Goal: Task Accomplishment & Management: Use online tool/utility

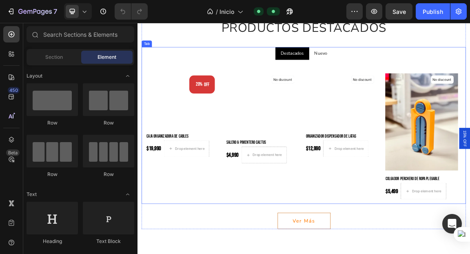
scroll to position [374, 0]
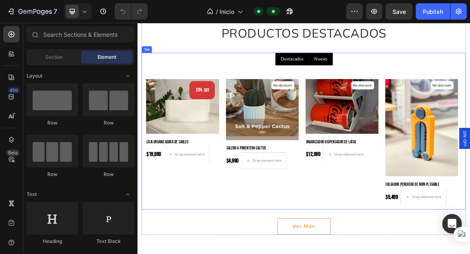
click at [399, 71] on p "Nuevo" at bounding box center [407, 76] width 19 height 10
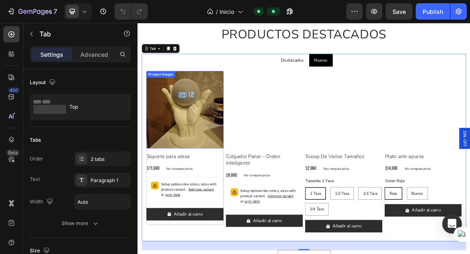
scroll to position [371, 0]
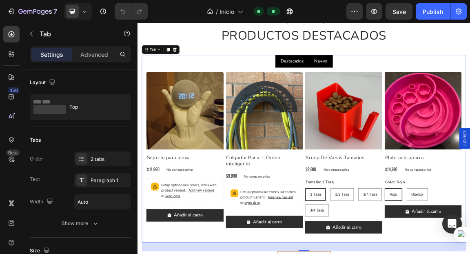
click at [366, 80] on p "Destacados" at bounding box center [365, 80] width 34 height 10
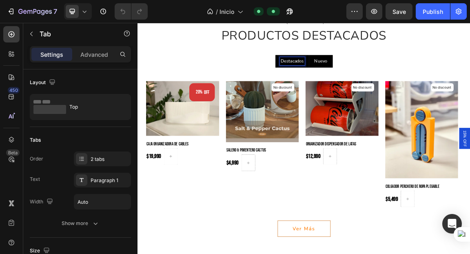
click at [404, 85] on div "Nuevo" at bounding box center [408, 79] width 22 height 12
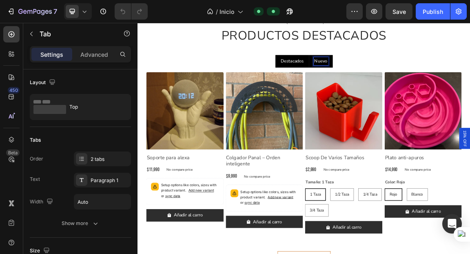
click at [364, 86] on li "Destacados" at bounding box center [365, 79] width 50 height 19
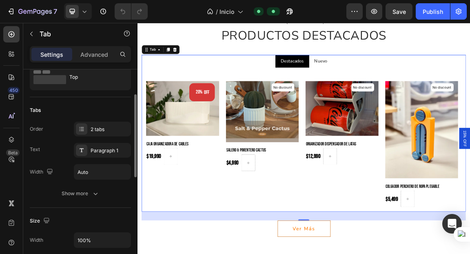
scroll to position [47, 0]
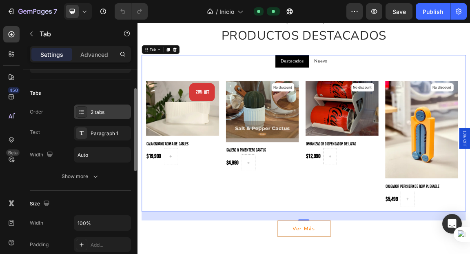
click at [104, 113] on div "2 tabs" at bounding box center [110, 112] width 38 height 7
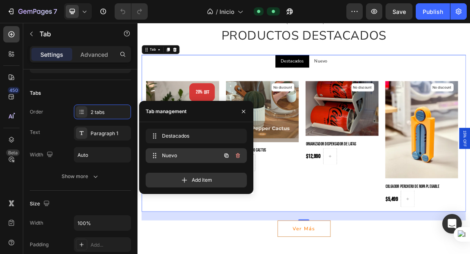
click at [180, 151] on div "Nuevo Nuevo" at bounding box center [185, 155] width 72 height 11
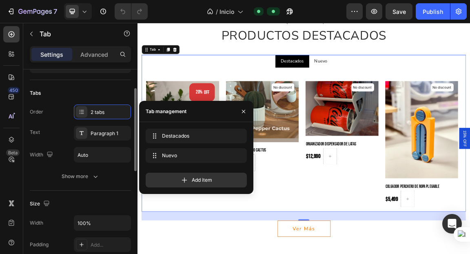
click at [52, 107] on div "Order 2 tabs" at bounding box center [80, 111] width 101 height 15
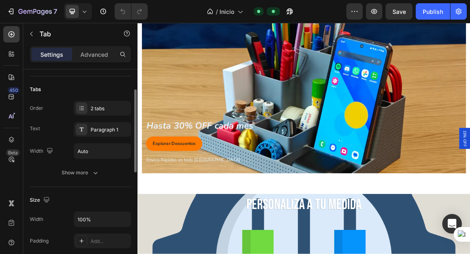
scroll to position [0, 0]
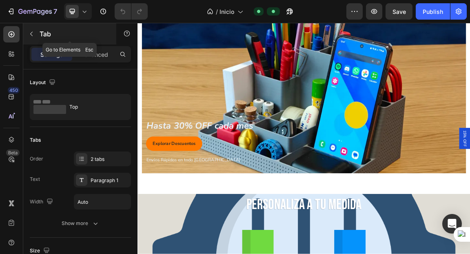
click at [31, 33] on icon "button" at bounding box center [31, 34] width 7 height 7
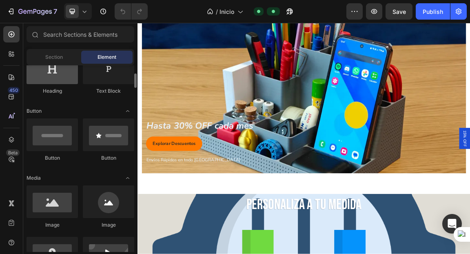
scroll to position [153, 0]
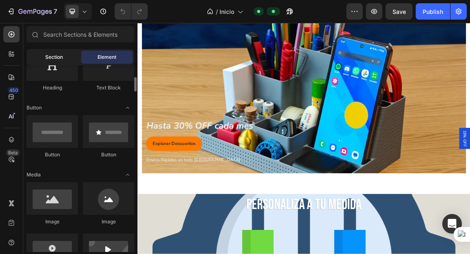
click at [65, 55] on div "Section" at bounding box center [53, 57] width 51 height 13
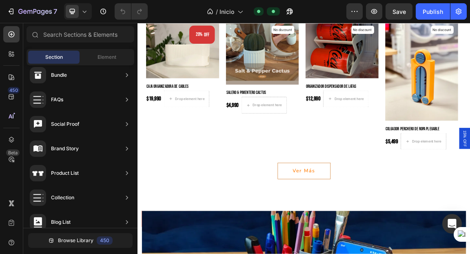
scroll to position [455, 0]
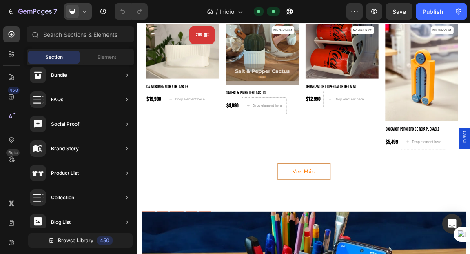
click at [78, 12] on span at bounding box center [72, 11] width 13 height 13
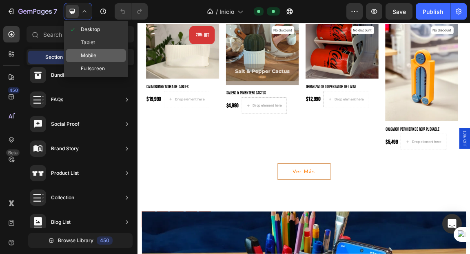
click at [87, 49] on div "Mobile" at bounding box center [96, 55] width 60 height 13
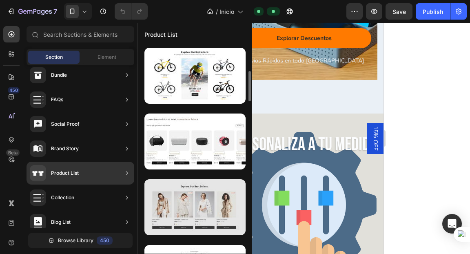
scroll to position [143, 0]
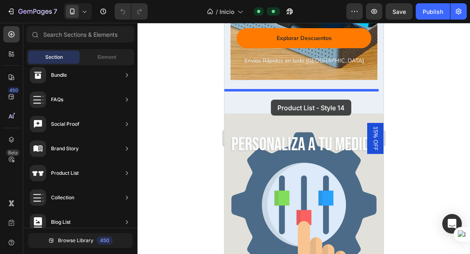
drag, startPoint x: 417, startPoint y: 220, endPoint x: 270, endPoint y: 99, distance: 189.9
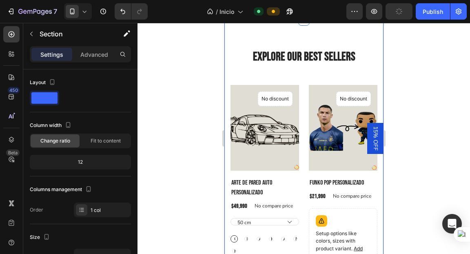
scroll to position [942, 0]
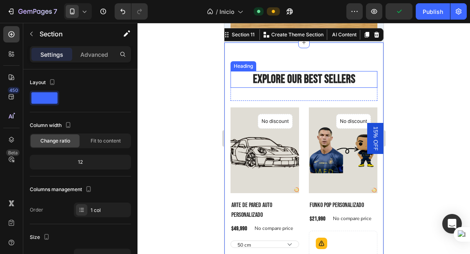
click at [311, 80] on p "Explore Our Best Sellers" at bounding box center [303, 80] width 145 height 16
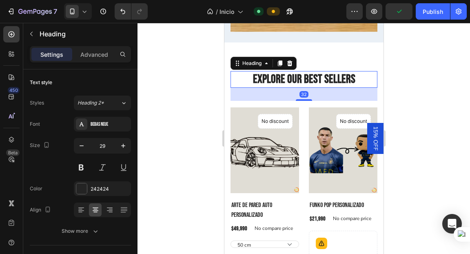
click at [311, 80] on p "Explore Our Best Sellers" at bounding box center [303, 80] width 145 height 16
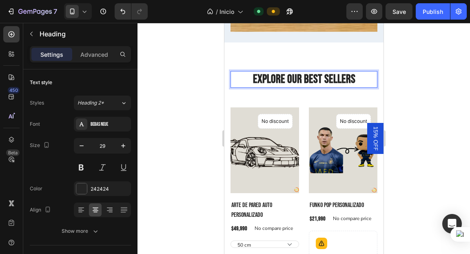
click at [350, 83] on p "Explore Our Best Sellers" at bounding box center [303, 80] width 145 height 16
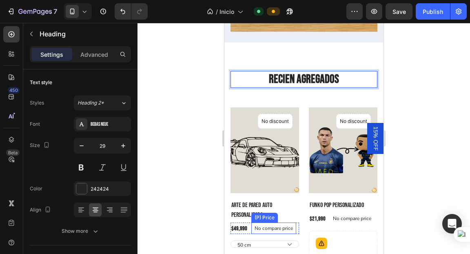
scroll to position [1012, 0]
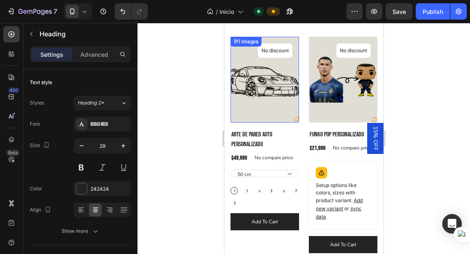
click at [259, 90] on img at bounding box center [264, 80] width 69 height 86
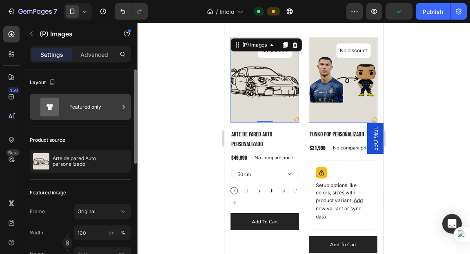
click at [92, 113] on div "Featured only" at bounding box center [94, 107] width 50 height 19
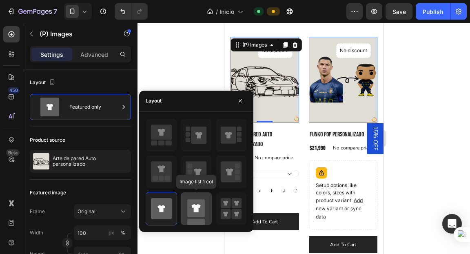
click at [194, 211] on rect at bounding box center [196, 208] width 18 height 18
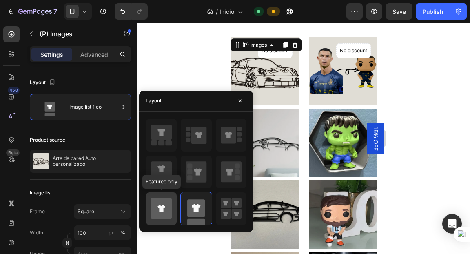
click at [166, 209] on icon at bounding box center [161, 208] width 21 height 21
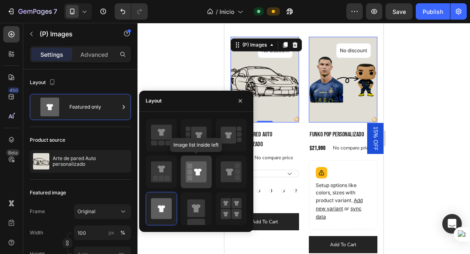
click at [199, 175] on icon at bounding box center [196, 171] width 21 height 21
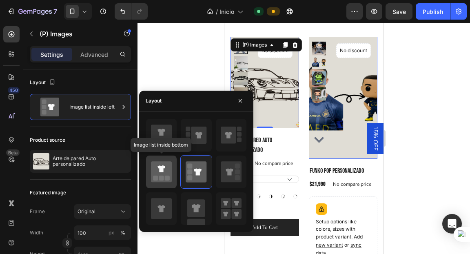
click at [164, 173] on icon at bounding box center [161, 171] width 21 height 21
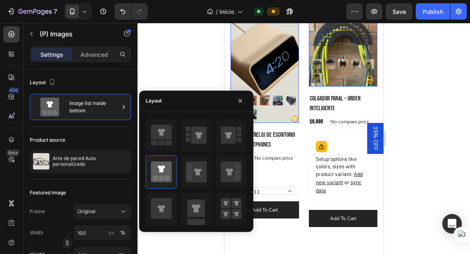
scroll to position [1299, 0]
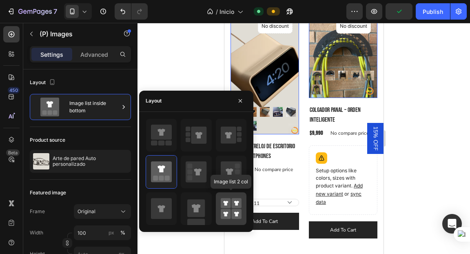
click at [225, 219] on div at bounding box center [231, 208] width 31 height 33
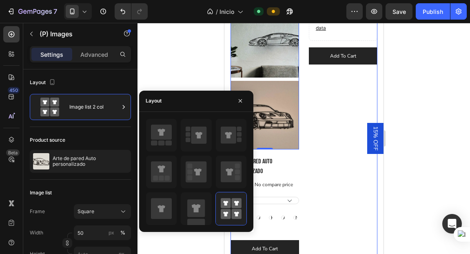
scroll to position [1373, 0]
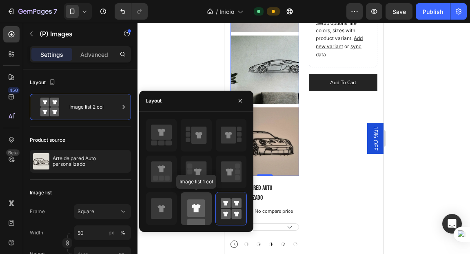
click at [201, 206] on rect at bounding box center [196, 208] width 18 height 18
type input "100"
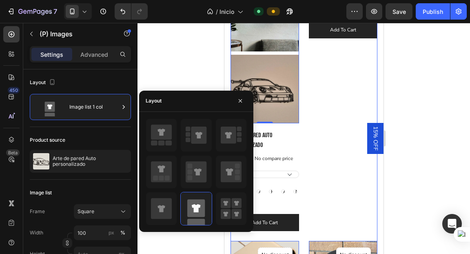
scroll to position [1304, 0]
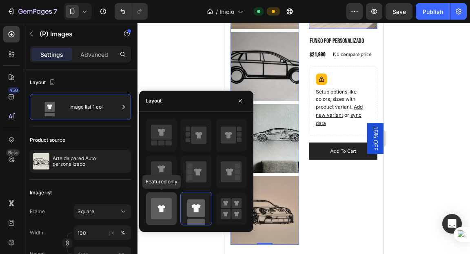
click at [153, 206] on icon at bounding box center [161, 208] width 21 height 21
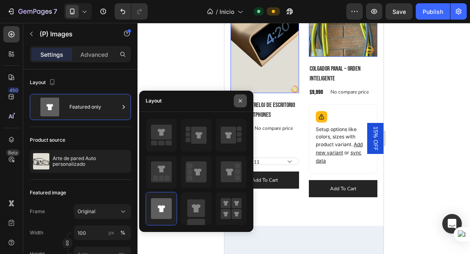
click at [243, 100] on icon "button" at bounding box center [240, 101] width 7 height 7
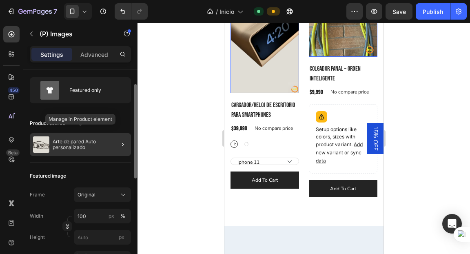
scroll to position [22, 0]
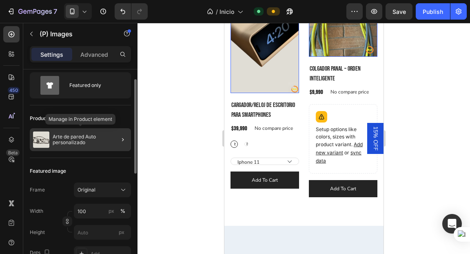
click at [77, 142] on p "Arte de pared Auto personalizado" at bounding box center [90, 139] width 75 height 11
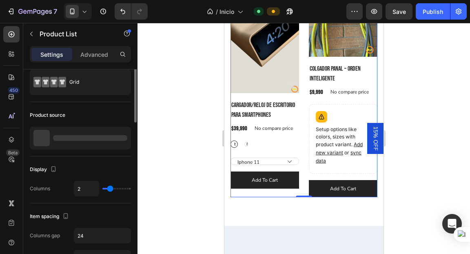
scroll to position [0, 0]
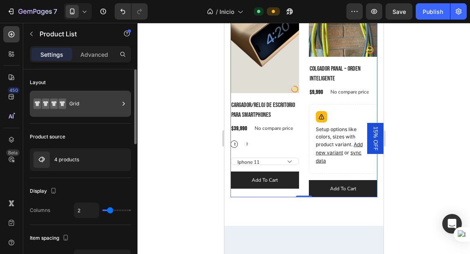
click at [93, 101] on div "Grid" at bounding box center [94, 103] width 50 height 19
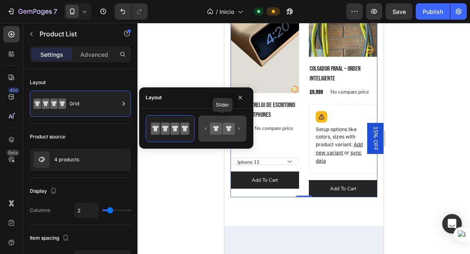
click at [216, 133] on icon at bounding box center [216, 128] width 12 height 12
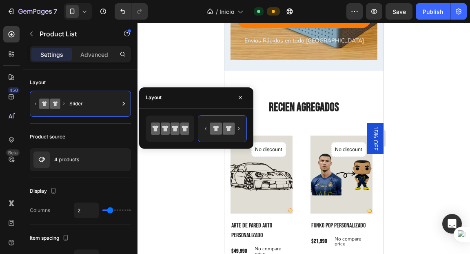
scroll to position [936, 0]
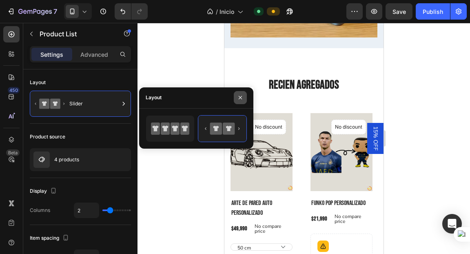
click at [238, 95] on icon "button" at bounding box center [240, 97] width 7 height 7
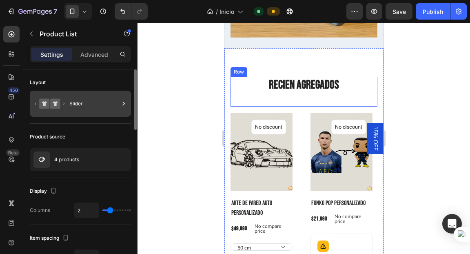
click at [75, 111] on div "Slider" at bounding box center [94, 103] width 50 height 19
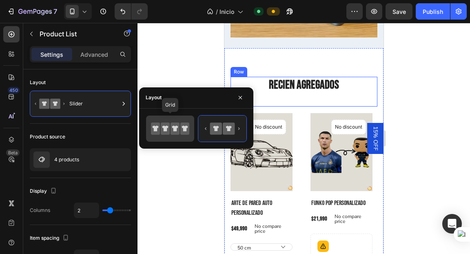
click at [184, 140] on div at bounding box center [170, 128] width 48 height 26
click at [169, 127] on icon at bounding box center [165, 128] width 9 height 12
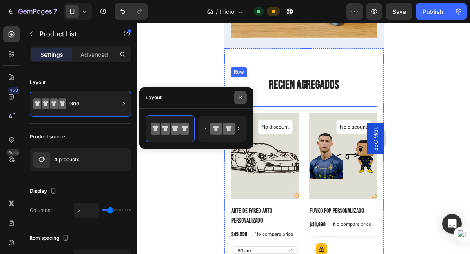
click at [239, 97] on icon "button" at bounding box center [240, 97] width 7 height 7
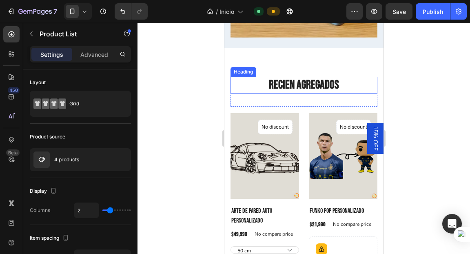
click at [289, 84] on h2 "Recien agregados" at bounding box center [303, 85] width 147 height 17
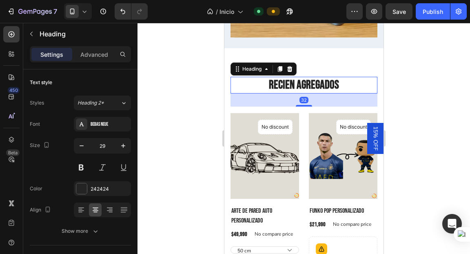
click at [284, 86] on h2 "Recien agregados" at bounding box center [303, 85] width 147 height 17
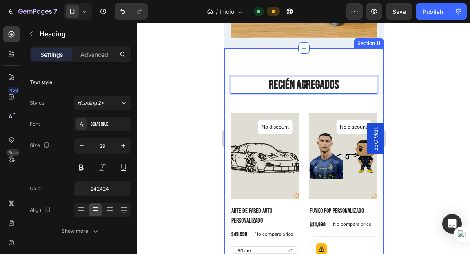
click at [202, 92] on div at bounding box center [304, 138] width 333 height 231
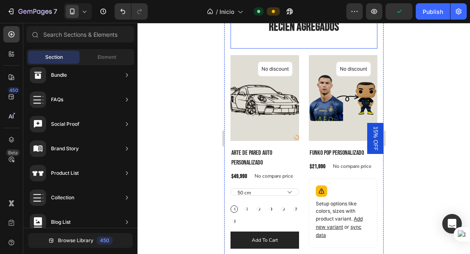
scroll to position [995, 0]
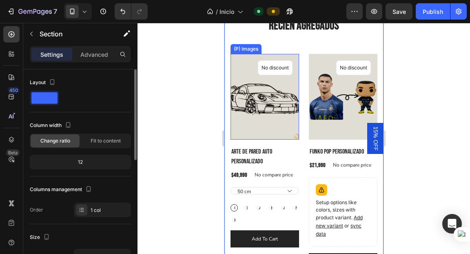
scroll to position [930, 0]
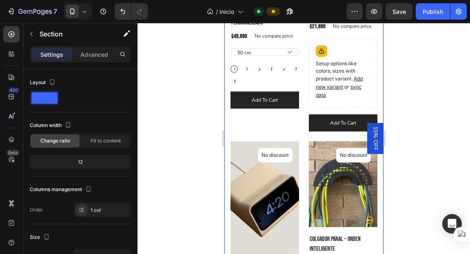
scroll to position [1146, 0]
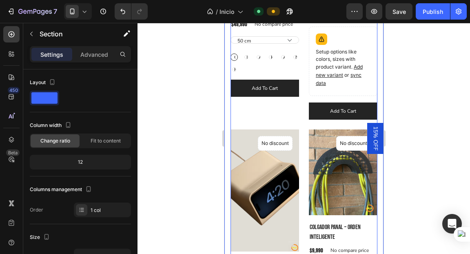
click at [232, 112] on div "(P) Images No discount Not be displayed when published Product Badge Row Arte d…" at bounding box center [264, 11] width 69 height 216
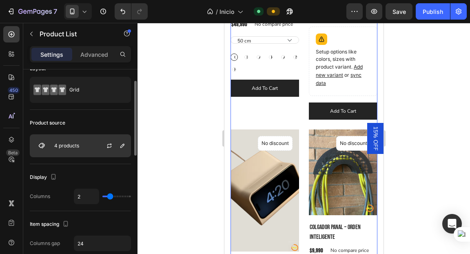
scroll to position [19, 0]
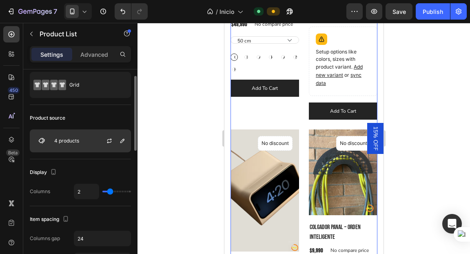
click at [82, 139] on div "4 products" at bounding box center [80, 140] width 101 height 23
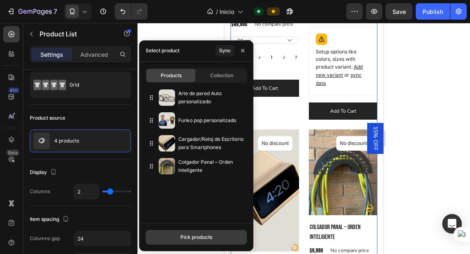
click at [193, 234] on div "Pick products" at bounding box center [196, 236] width 32 height 7
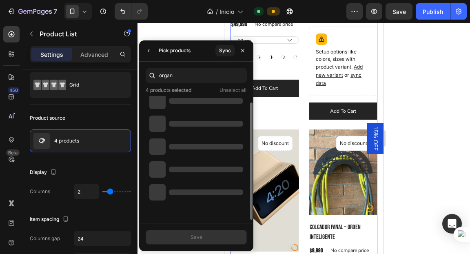
scroll to position [7, 0]
type input "organi"
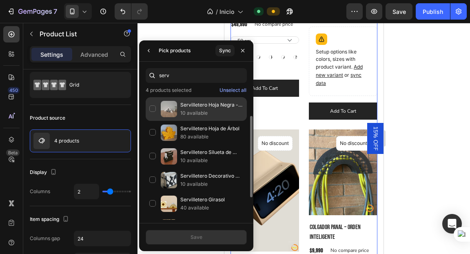
scroll to position [49, 0]
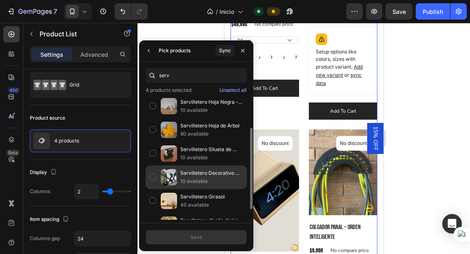
type input "serv"
click at [206, 171] on p "Servilletero Decorativo Diseño de Cubiertos" at bounding box center [211, 173] width 63 height 8
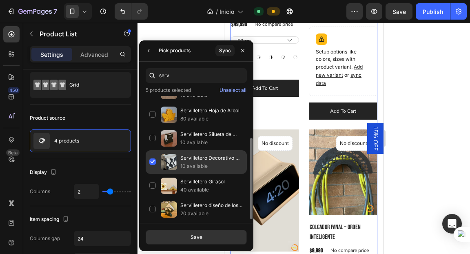
scroll to position [0, 0]
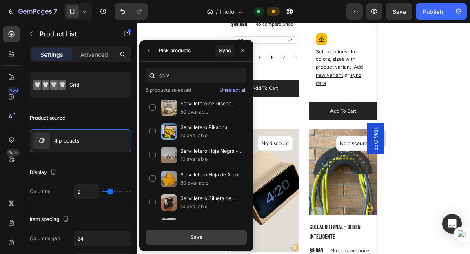
click at [200, 235] on div "Save" at bounding box center [197, 236] width 12 height 7
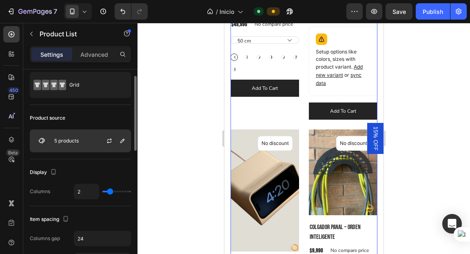
click at [80, 137] on div "5 products" at bounding box center [80, 140] width 101 height 23
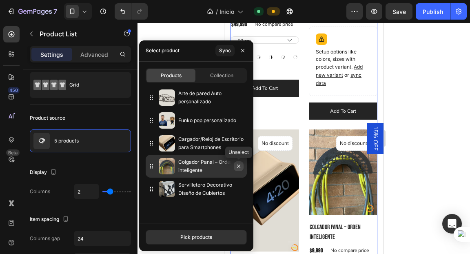
click at [238, 165] on icon "button" at bounding box center [238, 165] width 3 height 3
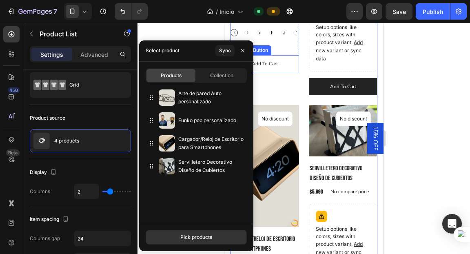
scroll to position [1170, 0]
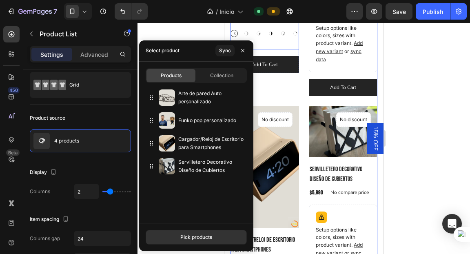
click at [267, 31] on div "Rojo" at bounding box center [270, 33] width 7 height 7
click at [267, 30] on input "Rojo Rojo Rojo" at bounding box center [266, 29] width 0 height 0
radio input "true"
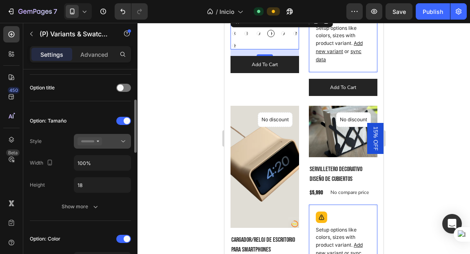
scroll to position [122, 0]
click at [113, 135] on button at bounding box center [102, 140] width 57 height 15
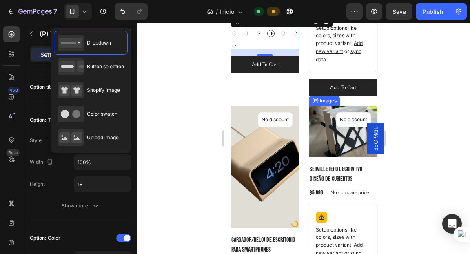
scroll to position [1050, 0]
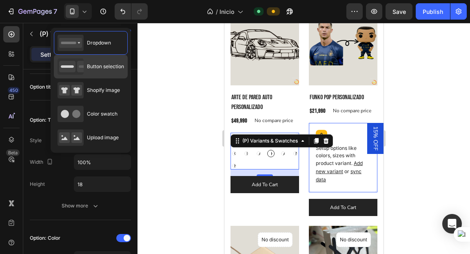
click at [92, 71] on div "Button selection" at bounding box center [91, 66] width 67 height 16
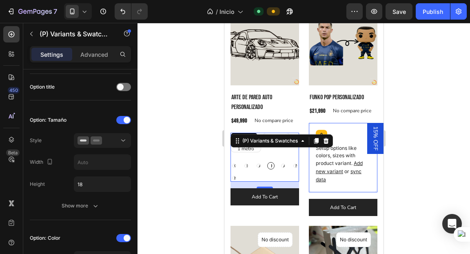
click at [197, 131] on div at bounding box center [304, 138] width 333 height 231
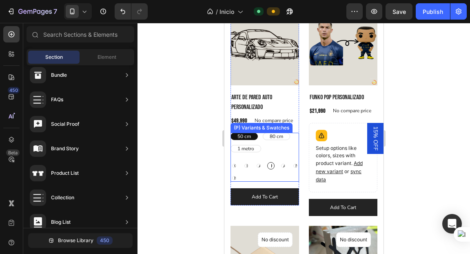
click at [255, 162] on div "Azul" at bounding box center [258, 165] width 7 height 7
click at [255, 162] on input "Azul Azul Azul" at bounding box center [254, 162] width 0 height 0
radio input "true"
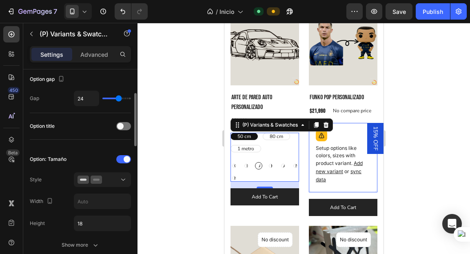
scroll to position [115, 0]
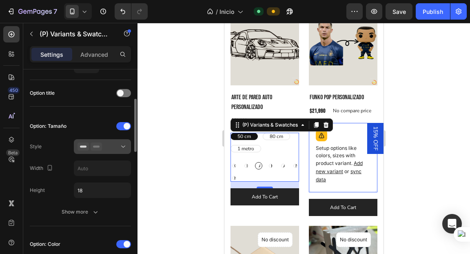
click at [114, 149] on div at bounding box center [103, 146] width 50 height 8
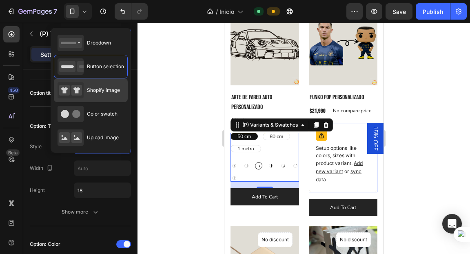
click at [86, 99] on div "Shopify image" at bounding box center [91, 90] width 74 height 24
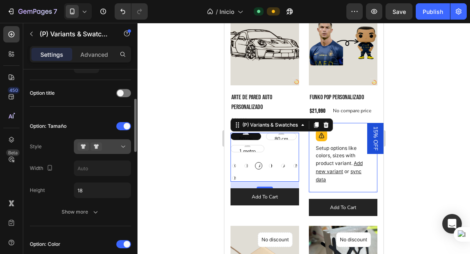
click at [123, 151] on button at bounding box center [102, 146] width 57 height 15
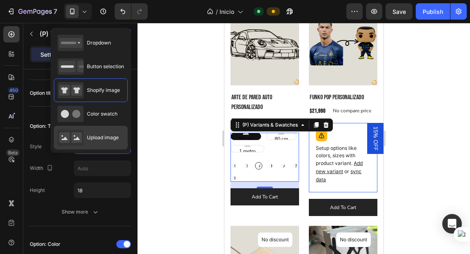
click at [101, 135] on span "Upload image" at bounding box center [103, 137] width 32 height 7
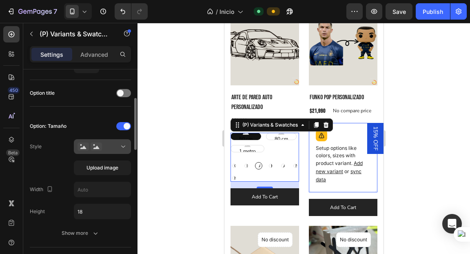
click at [121, 149] on icon at bounding box center [123, 146] width 8 height 8
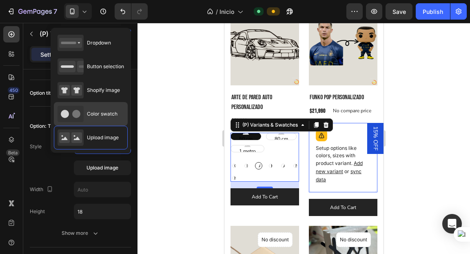
click at [111, 120] on div "Color swatch" at bounding box center [88, 114] width 60 height 16
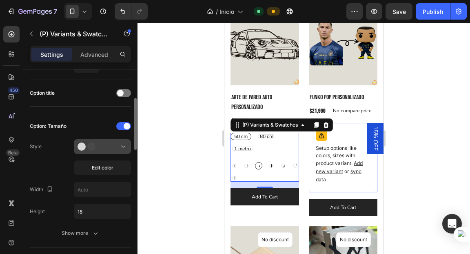
click at [115, 144] on div at bounding box center [103, 146] width 50 height 8
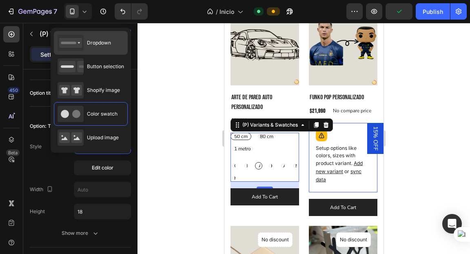
click at [105, 51] on div "Dropdown" at bounding box center [91, 43] width 74 height 24
type input "100%"
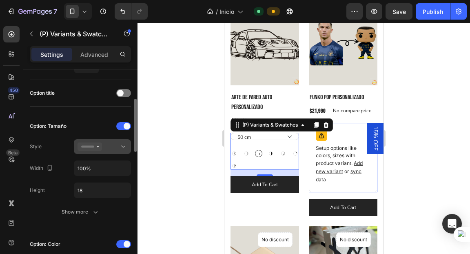
click at [122, 146] on icon at bounding box center [123, 147] width 4 height 2
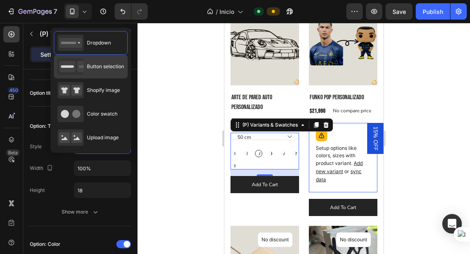
click at [111, 68] on span "Button selection" at bounding box center [105, 66] width 37 height 7
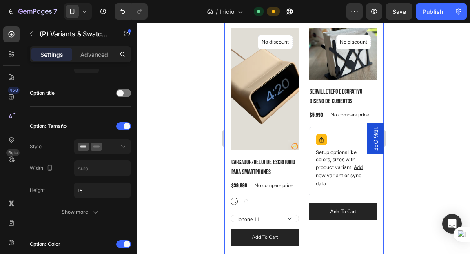
scroll to position [1255, 0]
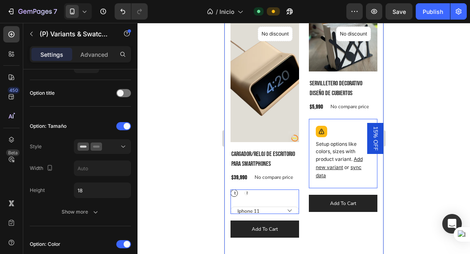
click at [211, 150] on div at bounding box center [304, 138] width 333 height 231
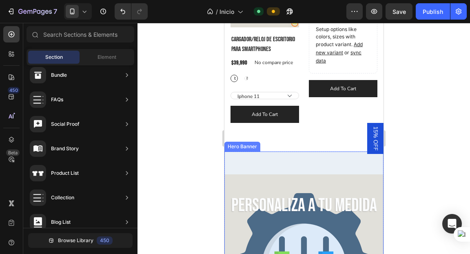
scroll to position [1340, 0]
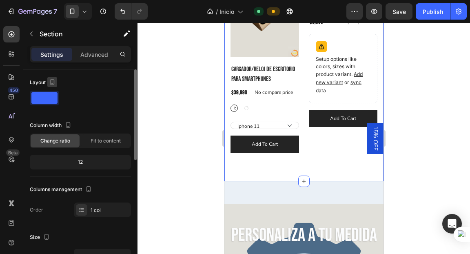
click at [51, 79] on icon "button" at bounding box center [52, 82] width 4 height 6
click at [49, 171] on div "Column width Change ratio Fit to content 12" at bounding box center [80, 148] width 101 height 58
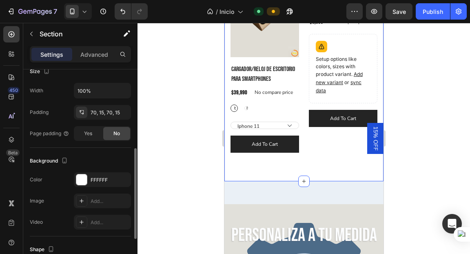
scroll to position [178, 0]
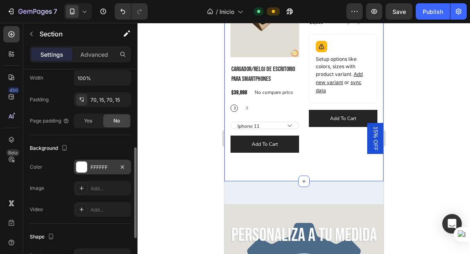
click at [93, 160] on div "FFFFFF" at bounding box center [102, 167] width 57 height 15
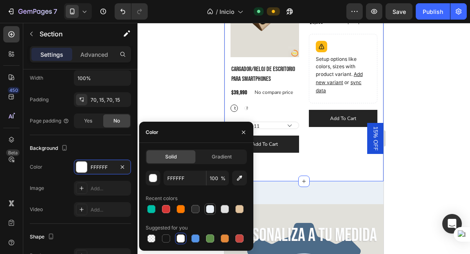
click at [210, 209] on div at bounding box center [210, 209] width 8 height 8
type input "EAF0F6"
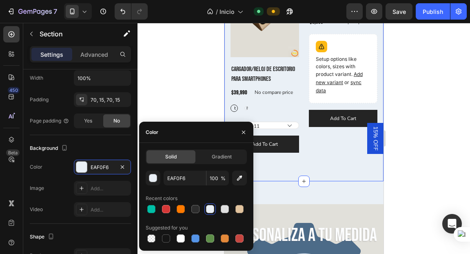
click at [193, 100] on div at bounding box center [304, 138] width 333 height 231
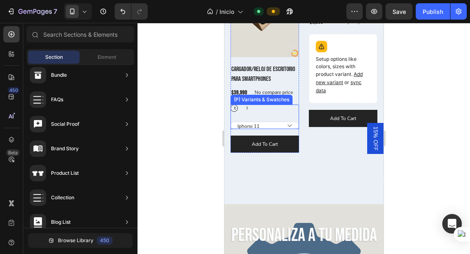
click at [262, 122] on select "Iphone 11 Iphone 12 Pro Iphone 12 Pro Max Iphone 13 Pro Iphone 14 Pro Iphone 14…" at bounding box center [264, 125] width 69 height 7
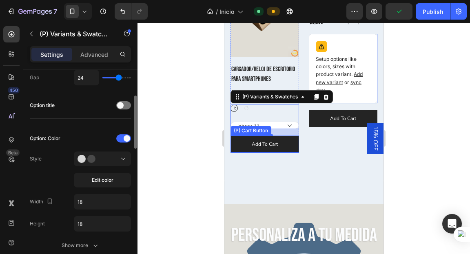
scroll to position [113, 0]
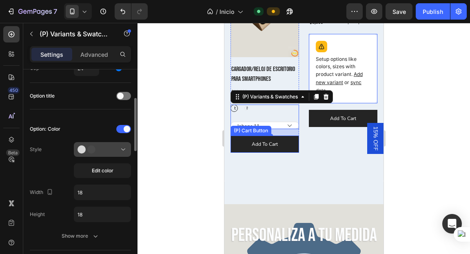
click at [110, 150] on div at bounding box center [103, 149] width 50 height 8
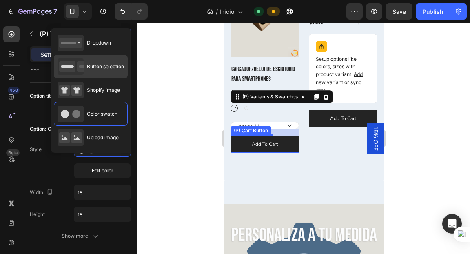
click at [106, 68] on span "Button selection" at bounding box center [105, 66] width 37 height 7
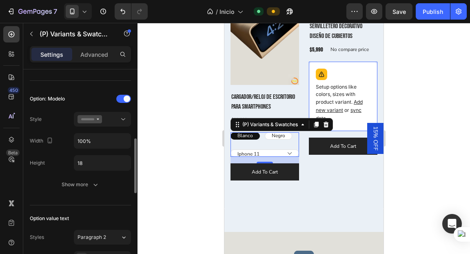
scroll to position [261, 0]
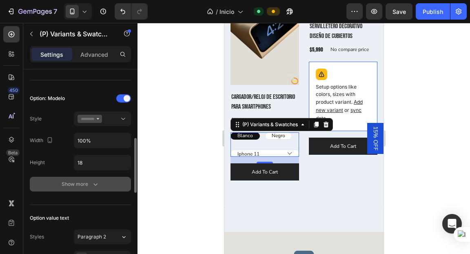
click at [78, 180] on div "Show more" at bounding box center [81, 184] width 38 height 8
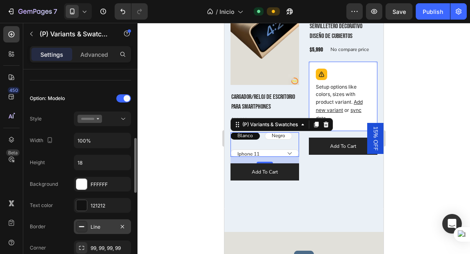
scroll to position [316, 0]
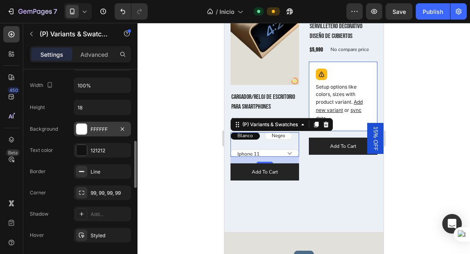
click at [97, 131] on div "FFFFFF" at bounding box center [102, 129] width 57 height 15
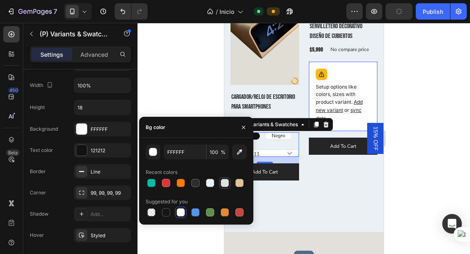
click at [223, 182] on div at bounding box center [225, 183] width 8 height 8
type input "E0E0E0"
click at [54, 118] on div "Option: Modelo Style Width 100% Height 18 Background E0E0E0 Text color 121212 B…" at bounding box center [80, 150] width 101 height 227
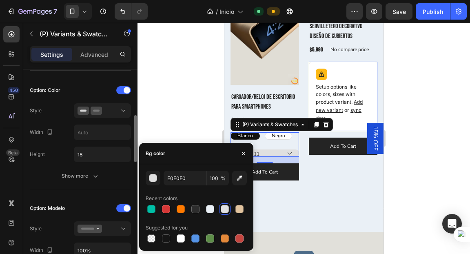
scroll to position [146, 0]
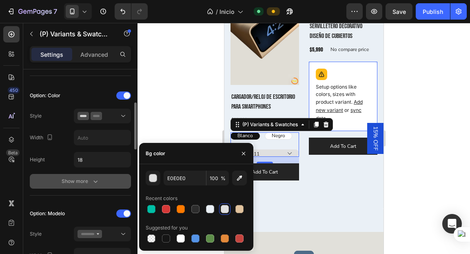
click at [69, 183] on div "Show more" at bounding box center [81, 181] width 38 height 8
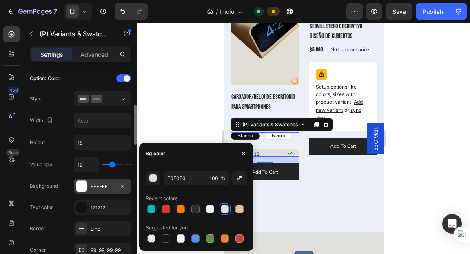
scroll to position [167, 0]
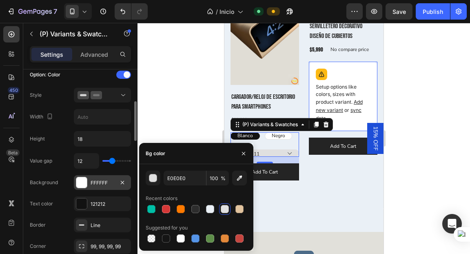
click at [106, 180] on div "FFFFFF" at bounding box center [103, 182] width 24 height 7
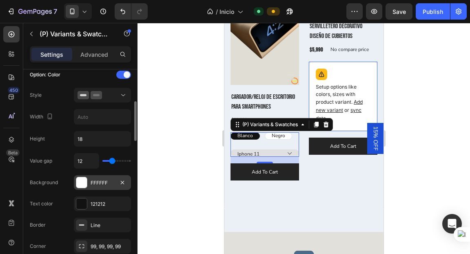
click at [88, 179] on div "FFFFFF" at bounding box center [102, 182] width 57 height 15
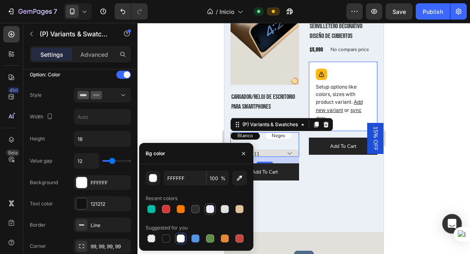
click at [210, 211] on div at bounding box center [210, 209] width 8 height 8
click at [224, 211] on div at bounding box center [225, 209] width 8 height 8
click at [209, 209] on div at bounding box center [210, 209] width 8 height 8
type input "EAF0F6"
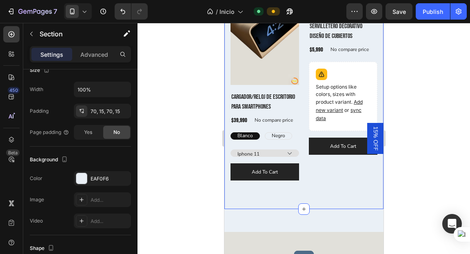
scroll to position [0, 0]
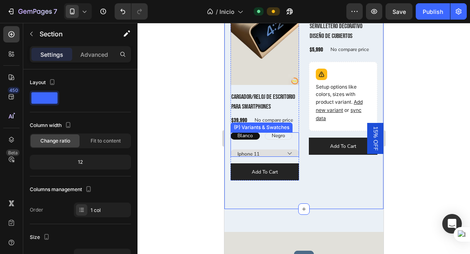
click at [264, 136] on div "Blanco Blanco Blanco Negro Negro Negro Iphone 11 Iphone 12 Pro Iphone 12 Pro Ma…" at bounding box center [264, 144] width 69 height 24
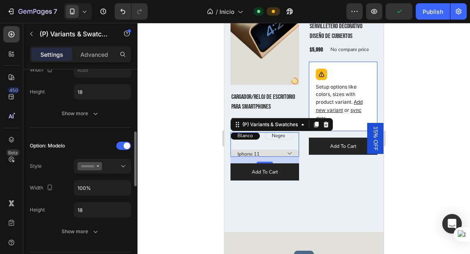
scroll to position [238, 0]
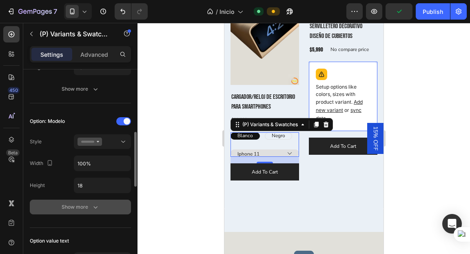
click at [86, 204] on div "Show more" at bounding box center [81, 207] width 38 height 8
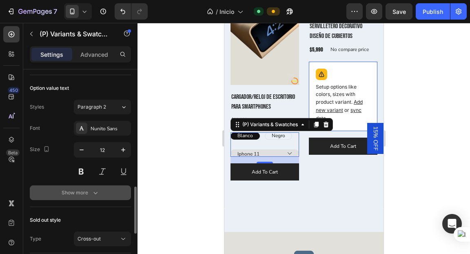
click at [90, 193] on div "Show more" at bounding box center [81, 193] width 38 height 8
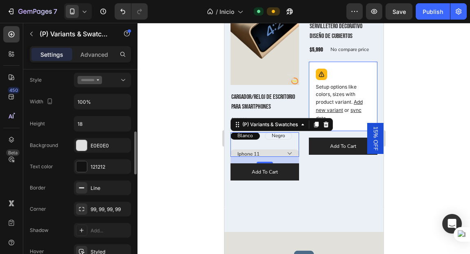
scroll to position [277, 0]
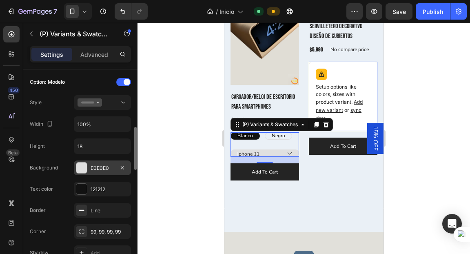
click at [97, 164] on div "E0E0E0" at bounding box center [103, 167] width 24 height 7
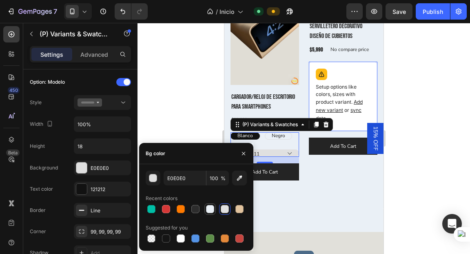
click at [210, 209] on div at bounding box center [210, 209] width 8 height 8
type input "EAF0F6"
click at [200, 93] on div at bounding box center [304, 138] width 333 height 231
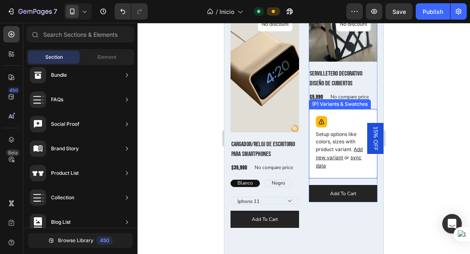
scroll to position [1274, 0]
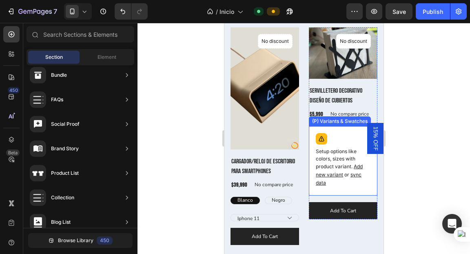
click at [335, 151] on p "Setup options like colors, sizes with product variant. Add new variant or sync …" at bounding box center [342, 167] width 55 height 39
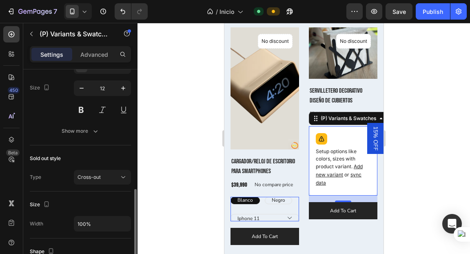
scroll to position [259, 0]
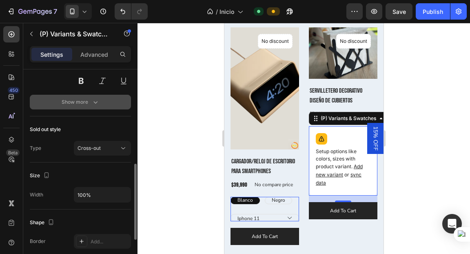
click at [78, 101] on div "Show more" at bounding box center [81, 102] width 38 height 8
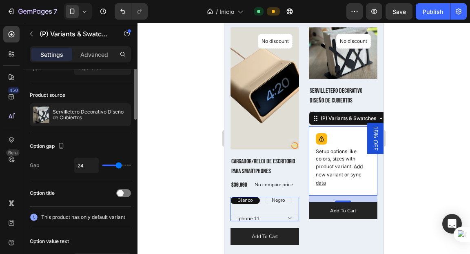
scroll to position [0, 0]
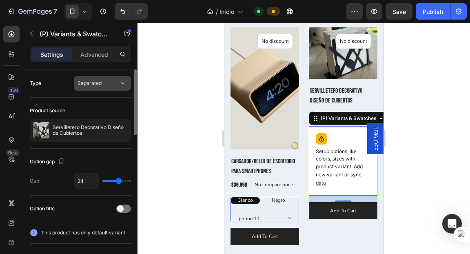
click at [124, 81] on icon at bounding box center [123, 83] width 8 height 8
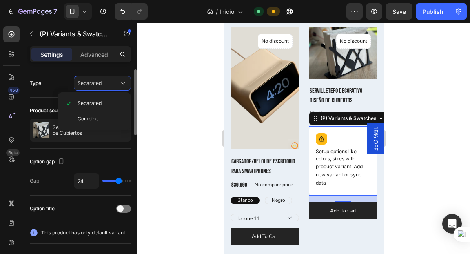
click at [54, 95] on div "Type Separated" at bounding box center [80, 83] width 101 height 28
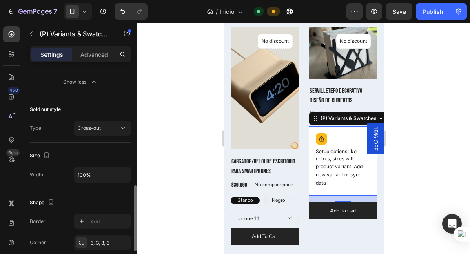
scroll to position [366, 0]
click at [119, 121] on button "Cross-out" at bounding box center [102, 128] width 57 height 15
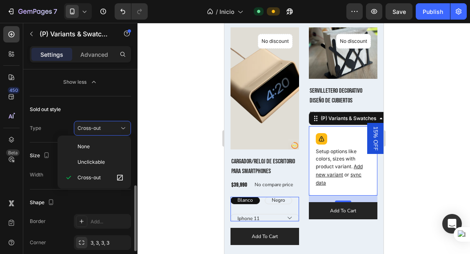
click at [50, 125] on div "Type Cross-out" at bounding box center [80, 128] width 101 height 15
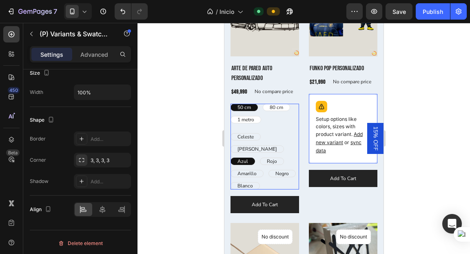
scroll to position [1068, 0]
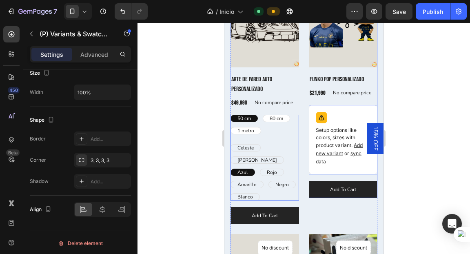
click at [368, 98] on div "(P) Images No discount Not be displayed when published Product Badge Row Funko …" at bounding box center [343, 90] width 69 height 216
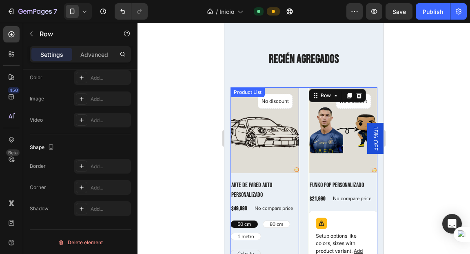
scroll to position [942, 0]
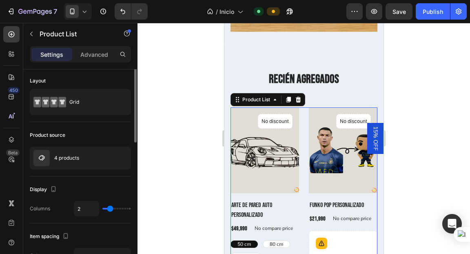
scroll to position [0, 0]
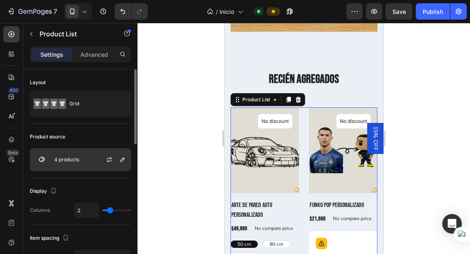
click at [59, 151] on div "4 products" at bounding box center [80, 159] width 101 height 23
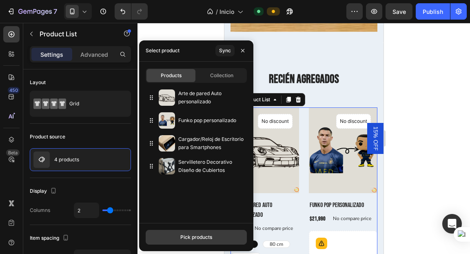
click at [190, 236] on div "Pick products" at bounding box center [196, 236] width 32 height 7
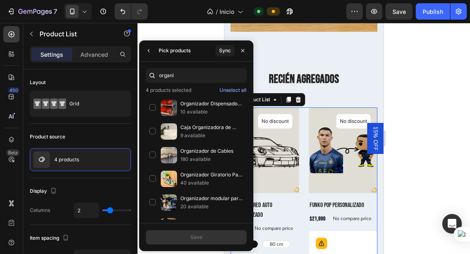
type input "organiz"
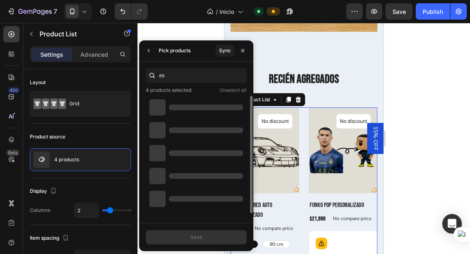
type input "esc"
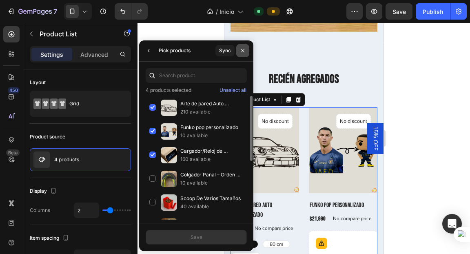
click at [242, 52] on icon "button" at bounding box center [243, 50] width 7 height 7
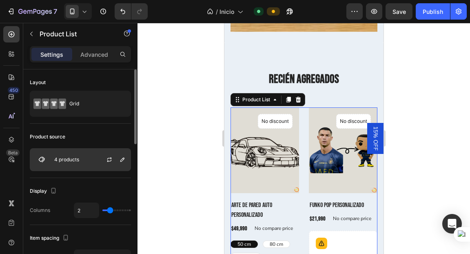
click at [73, 156] on div "4 products" at bounding box center [80, 159] width 101 height 23
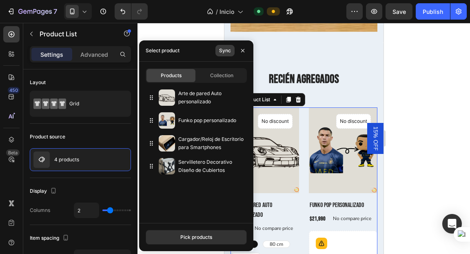
click at [222, 51] on div "Sync" at bounding box center [225, 50] width 12 height 7
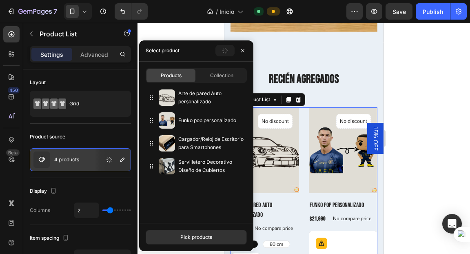
click at [224, 68] on div "Products Collection" at bounding box center [196, 75] width 101 height 15
click at [211, 79] on span "Collection" at bounding box center [221, 75] width 23 height 7
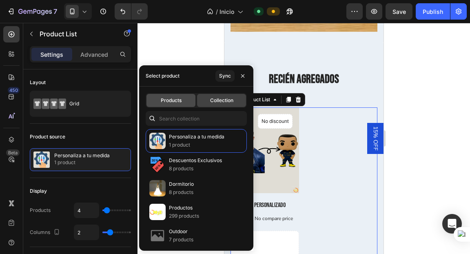
click at [172, 100] on span "Products" at bounding box center [171, 100] width 21 height 7
type input "2"
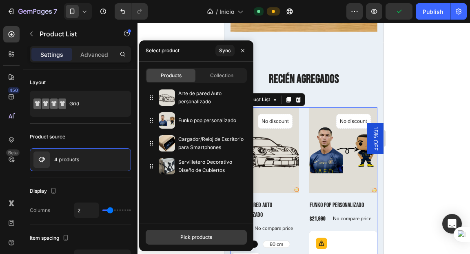
click at [193, 240] on div "Pick products" at bounding box center [196, 236] width 32 height 7
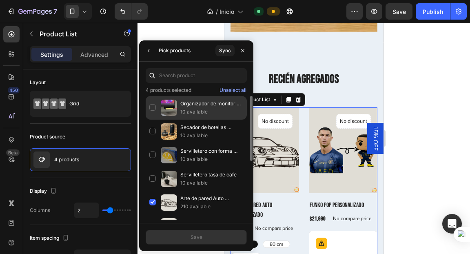
click at [193, 106] on p "Organizador de monitor 2 en 1" at bounding box center [211, 104] width 63 height 8
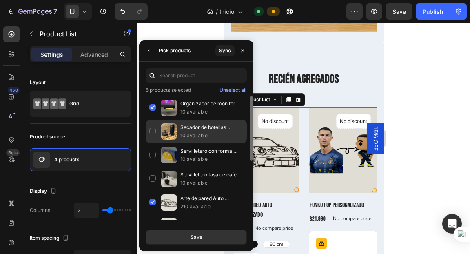
click at [193, 129] on p "Secador de botellas apilable" at bounding box center [211, 127] width 63 height 8
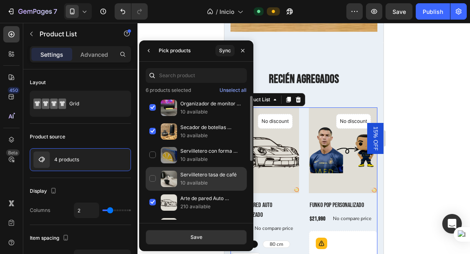
click at [193, 178] on p "Servilletero tasa de café" at bounding box center [211, 175] width 63 height 8
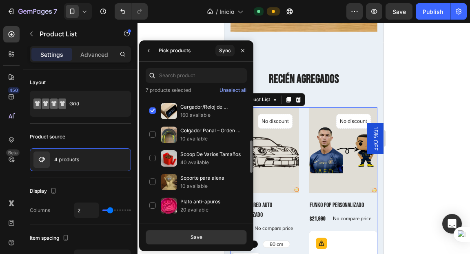
scroll to position [147, 0]
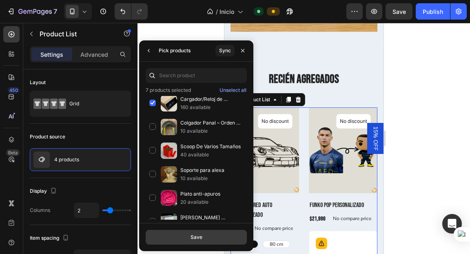
click at [198, 235] on div "Save" at bounding box center [197, 236] width 12 height 7
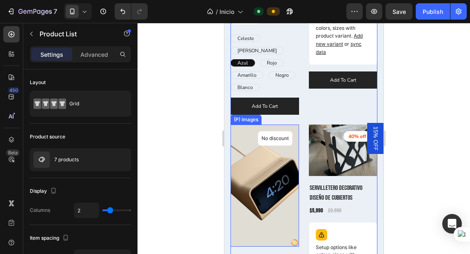
scroll to position [1219, 0]
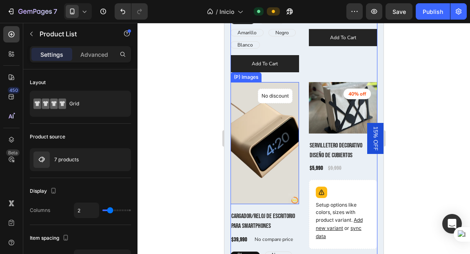
click at [293, 182] on img at bounding box center [264, 143] width 69 height 122
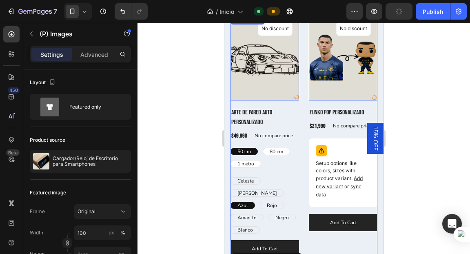
scroll to position [939, 0]
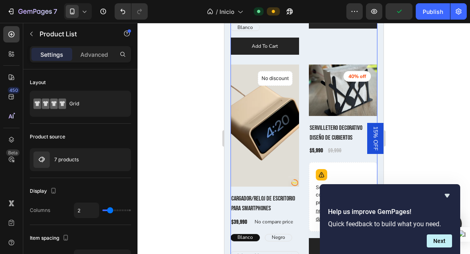
scroll to position [1243, 0]
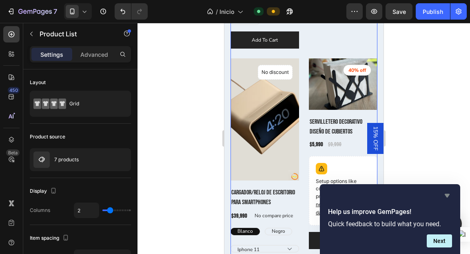
click at [444, 193] on icon "Hide survey" at bounding box center [447, 196] width 10 height 10
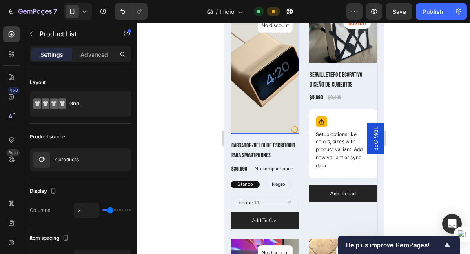
scroll to position [1292, 0]
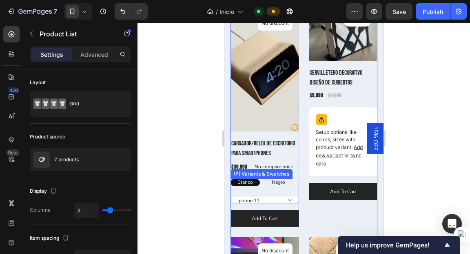
click at [272, 196] on select "Iphone 11 Iphone 12 Pro Iphone 12 Pro Max Iphone 13 Pro Iphone 14 Pro Iphone 14…" at bounding box center [264, 199] width 69 height 7
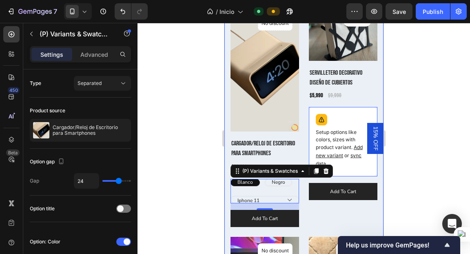
click at [188, 202] on div at bounding box center [304, 138] width 333 height 231
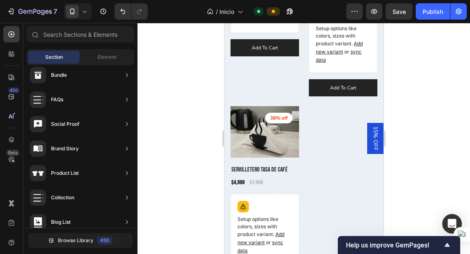
scroll to position [1655, 0]
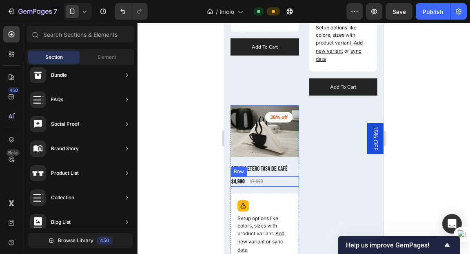
click at [294, 176] on div "$4,990 (P) Price (P) Price $7,990 (P) Price (P) Price Row" at bounding box center [264, 181] width 69 height 10
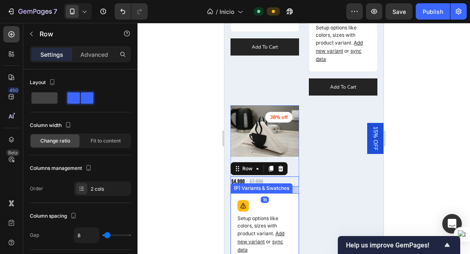
click at [286, 197] on div "Setup options like colors, sizes with product variant. Add new variant or sync …" at bounding box center [264, 228] width 61 height 62
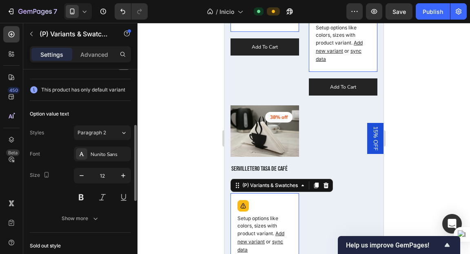
scroll to position [152, 0]
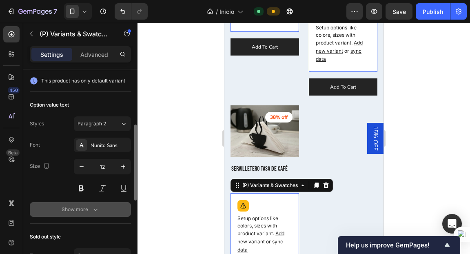
click at [77, 205] on div "Show more" at bounding box center [81, 209] width 38 height 8
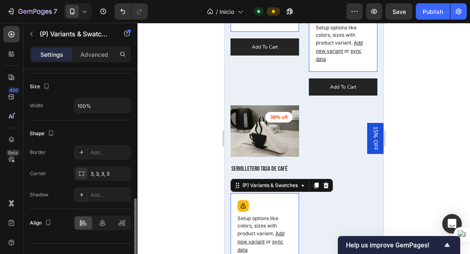
scroll to position [439, 0]
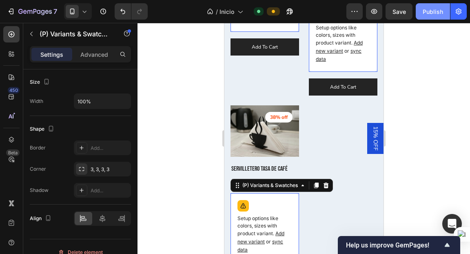
click at [426, 10] on div "Publish" at bounding box center [433, 11] width 20 height 9
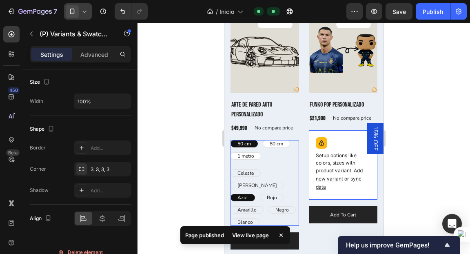
scroll to position [999, 0]
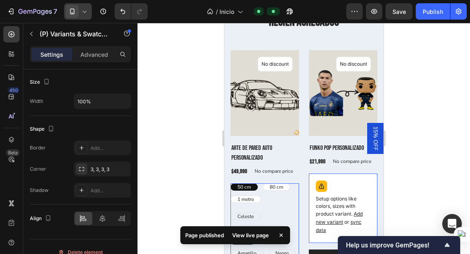
click at [72, 10] on icon at bounding box center [72, 11] width 8 height 8
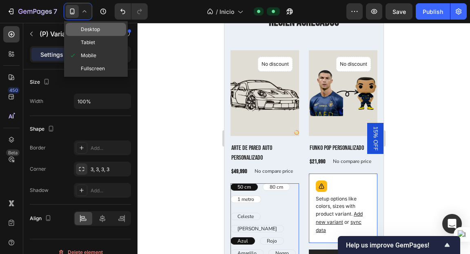
click at [87, 30] on span "Desktop" at bounding box center [90, 29] width 19 height 8
type input "0"
type input "14"
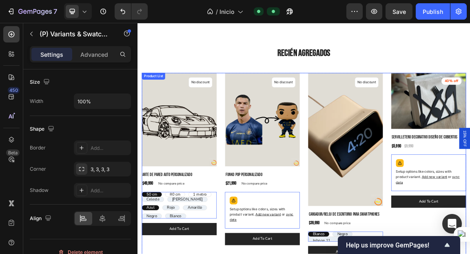
scroll to position [1134, 0]
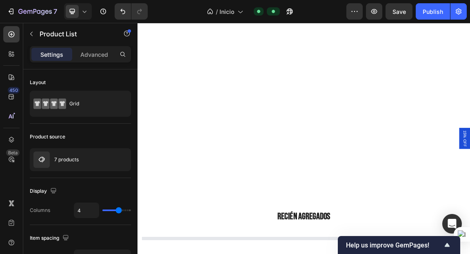
scroll to position [1268, 0]
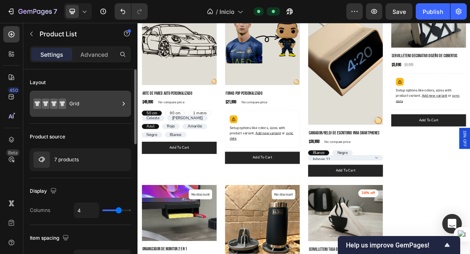
click at [87, 104] on div "Grid" at bounding box center [94, 103] width 50 height 19
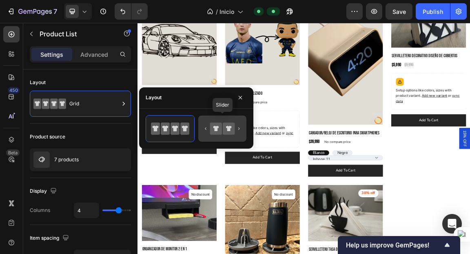
click at [224, 122] on icon at bounding box center [229, 128] width 12 height 12
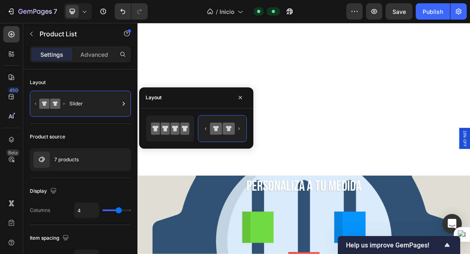
scroll to position [1554, 0]
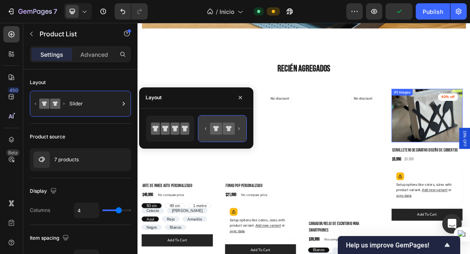
scroll to position [1126, 0]
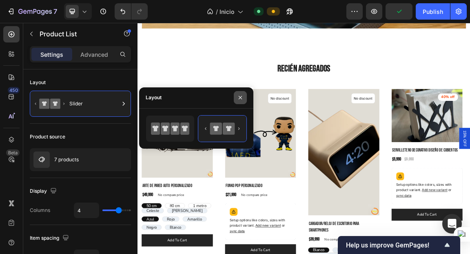
click at [238, 95] on icon "button" at bounding box center [240, 97] width 7 height 7
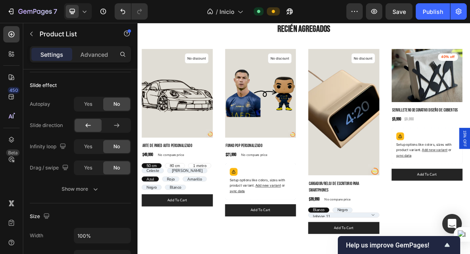
scroll to position [1172, 0]
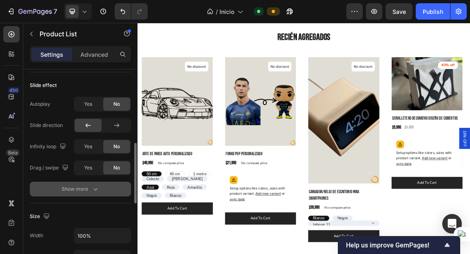
click at [87, 189] on div "Show more" at bounding box center [81, 189] width 38 height 8
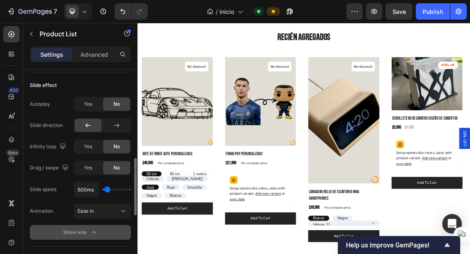
scroll to position [268, 0]
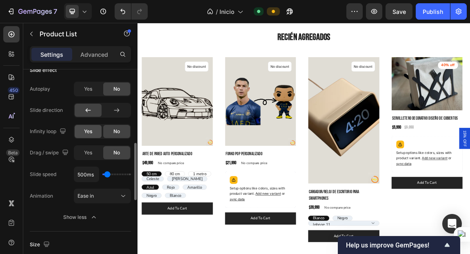
click at [87, 131] on span "Yes" at bounding box center [88, 131] width 8 height 7
click at [91, 149] on span "Yes" at bounding box center [88, 152] width 8 height 7
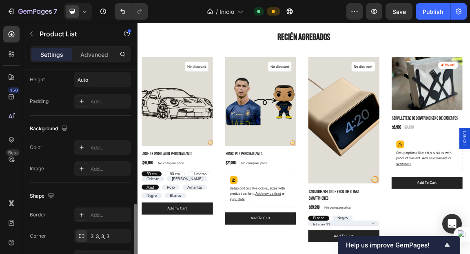
scroll to position [483, 0]
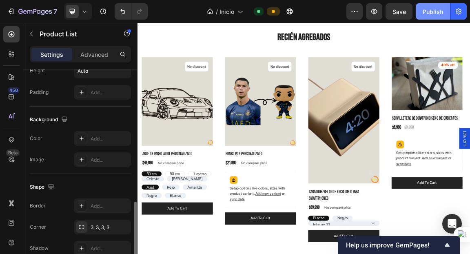
click at [433, 11] on div "Publish" at bounding box center [433, 11] width 20 height 9
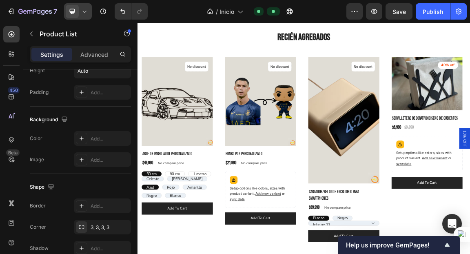
click at [72, 10] on icon at bounding box center [72, 11] width 8 height 8
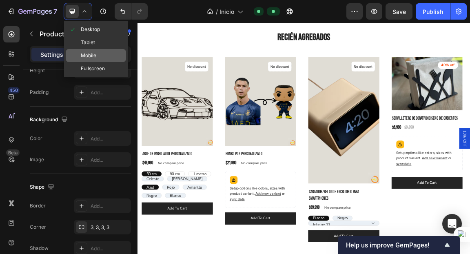
click at [79, 53] on span at bounding box center [75, 55] width 12 height 7
type input "2"
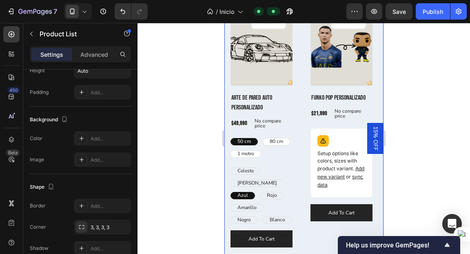
scroll to position [1123, 0]
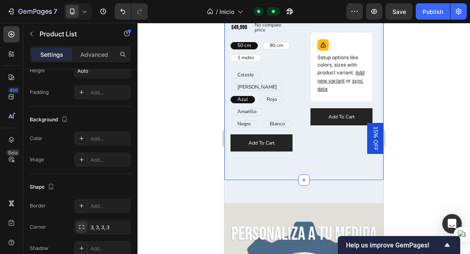
click at [293, 162] on div "Recién agregados Heading Row (P) Images No discount Not be displayed when publi…" at bounding box center [303, 13] width 159 height 333
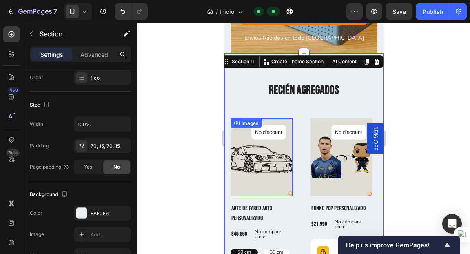
scroll to position [924, 0]
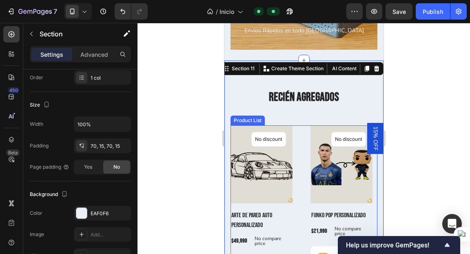
click at [300, 113] on div "Recién agregados Heading" at bounding box center [303, 104] width 147 height 30
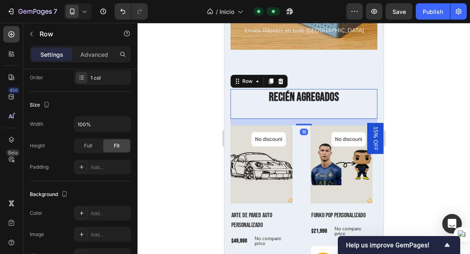
scroll to position [0, 0]
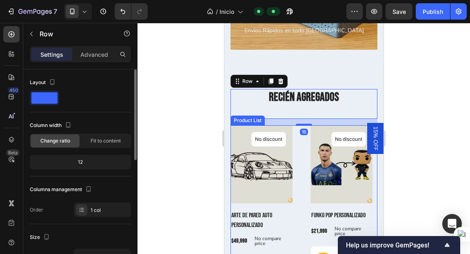
click at [300, 160] on div "(P) Images No discount Not be displayed when published Product Badge Row Arte d…" at bounding box center [303, 244] width 147 height 239
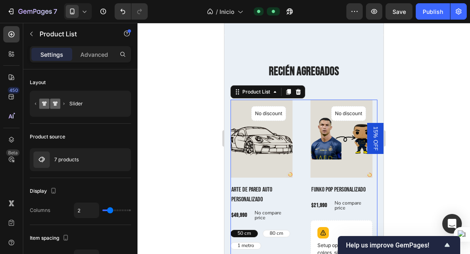
scroll to position [1054, 0]
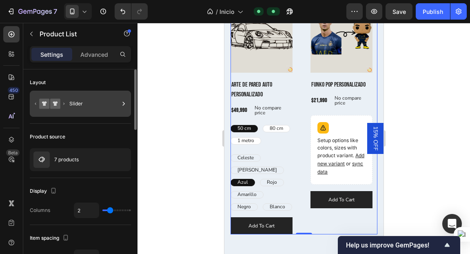
click at [74, 100] on div "Slider" at bounding box center [94, 103] width 50 height 19
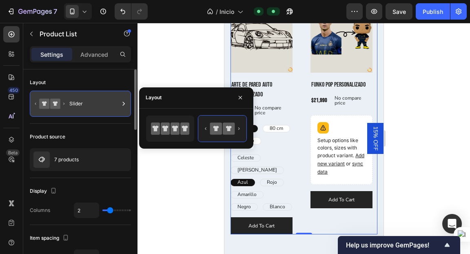
scroll to position [1071, 0]
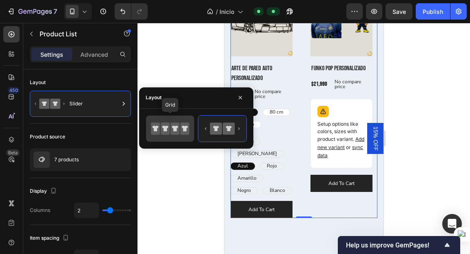
click at [153, 124] on icon at bounding box center [155, 128] width 9 height 12
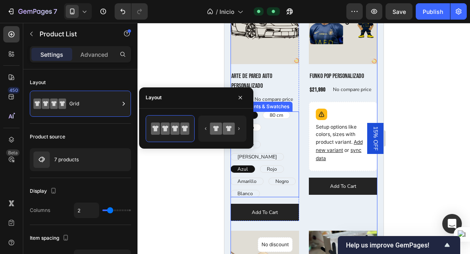
click at [264, 191] on div "[PERSON_NAME] [PERSON_NAME] [PERSON_NAME] [PERSON_NAME] Azul Azul [PERSON_NAME]…" at bounding box center [264, 169] width 69 height 56
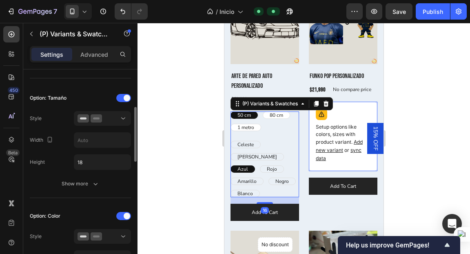
scroll to position [145, 0]
click at [127, 93] on span at bounding box center [127, 96] width 7 height 7
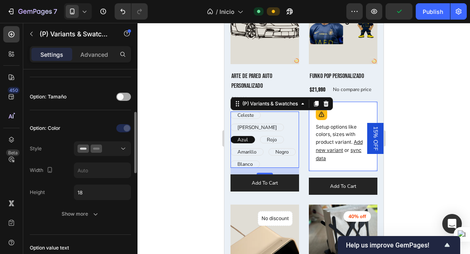
click at [122, 95] on span at bounding box center [120, 96] width 7 height 7
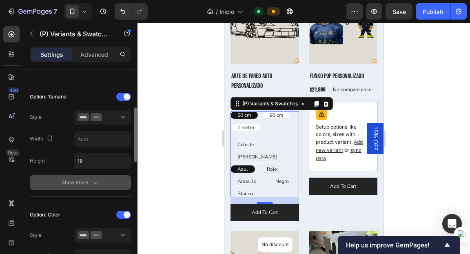
click at [81, 177] on button "Show more" at bounding box center [80, 182] width 101 height 15
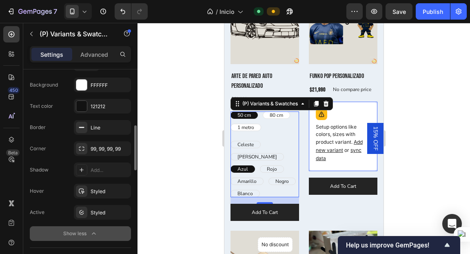
scroll to position [264, 0]
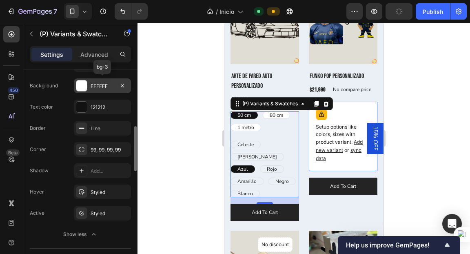
click at [98, 87] on div "FFFFFF" at bounding box center [103, 85] width 24 height 7
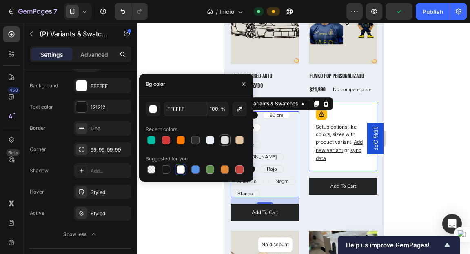
click at [223, 138] on div at bounding box center [225, 140] width 8 height 8
click at [213, 138] on div at bounding box center [210, 140] width 8 height 8
type input "EAF0F6"
click at [240, 82] on icon "button" at bounding box center [243, 84] width 7 height 7
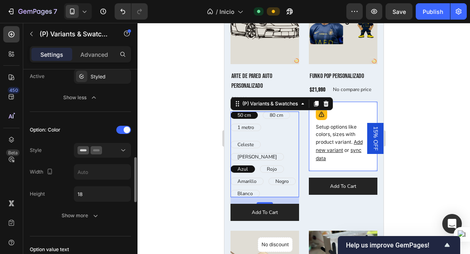
scroll to position [403, 0]
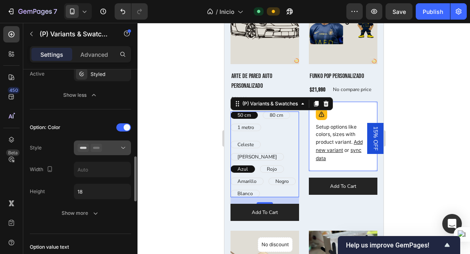
click at [115, 150] on div at bounding box center [103, 148] width 50 height 8
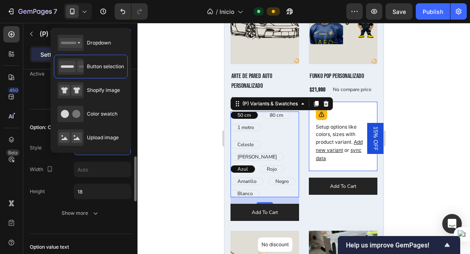
click at [44, 191] on div "Height" at bounding box center [37, 191] width 15 height 7
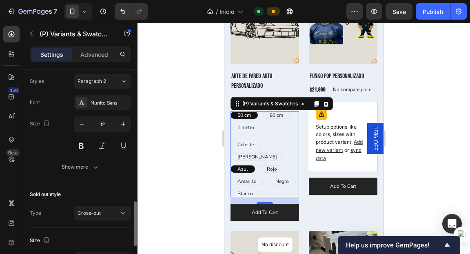
scroll to position [591, 0]
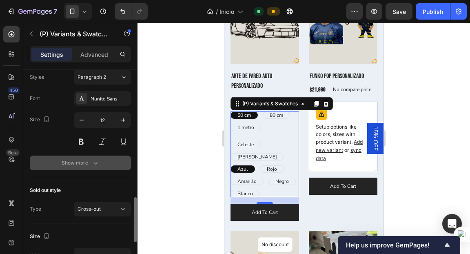
click at [89, 164] on div "Show more" at bounding box center [81, 163] width 38 height 8
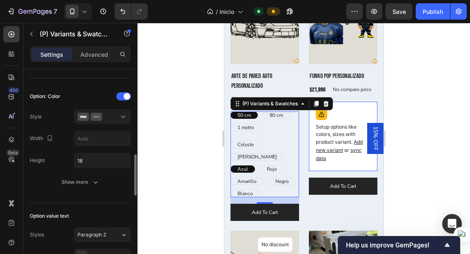
scroll to position [433, 0]
click at [84, 192] on div "Option: Color Style Width Height 18 Show more" at bounding box center [80, 140] width 101 height 113
click at [118, 117] on div at bounding box center [103, 117] width 50 height 8
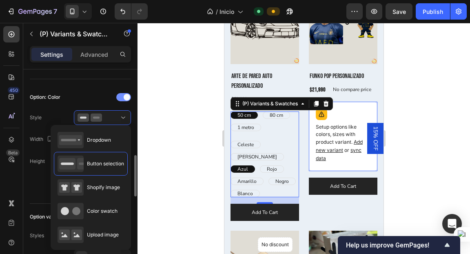
click at [122, 95] on div at bounding box center [123, 97] width 15 height 8
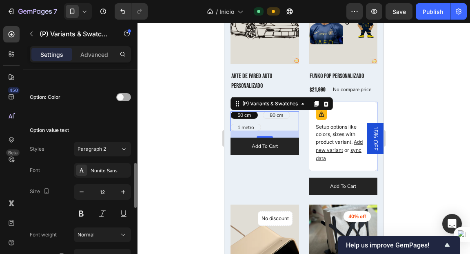
click at [122, 95] on span at bounding box center [120, 97] width 7 height 7
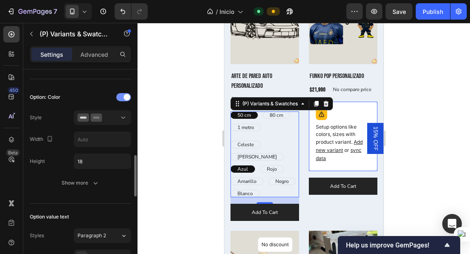
click at [122, 95] on div at bounding box center [123, 97] width 15 height 8
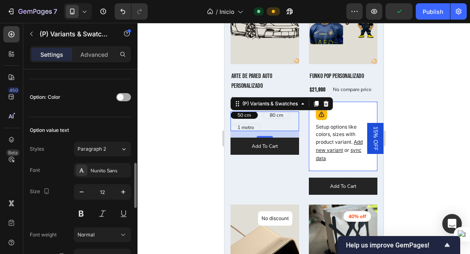
click at [122, 95] on span at bounding box center [120, 97] width 7 height 7
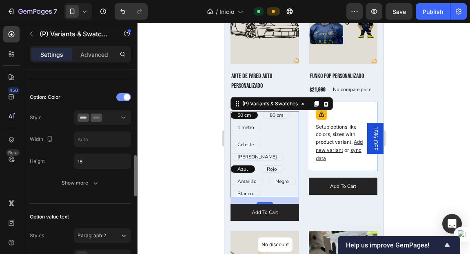
click at [124, 96] on span at bounding box center [127, 97] width 7 height 7
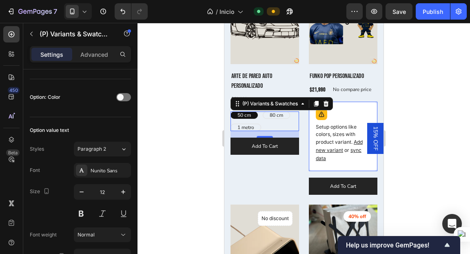
scroll to position [1134, 0]
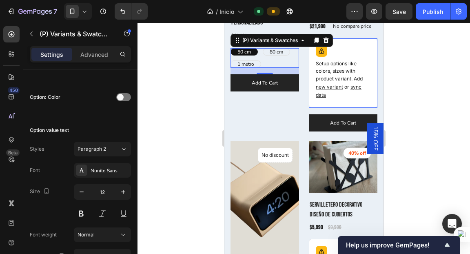
click at [187, 142] on div at bounding box center [304, 138] width 333 height 231
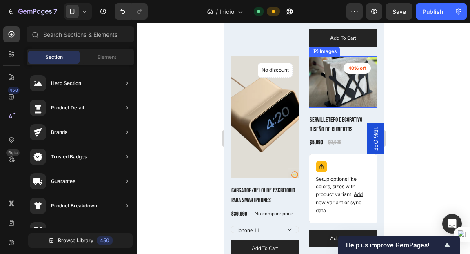
scroll to position [1285, 0]
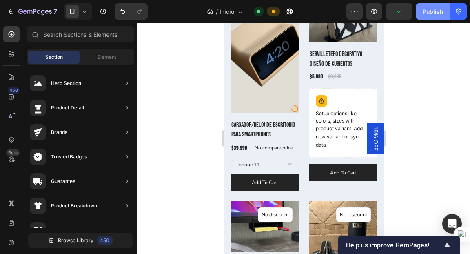
click at [428, 16] on button "Publish" at bounding box center [433, 11] width 34 height 16
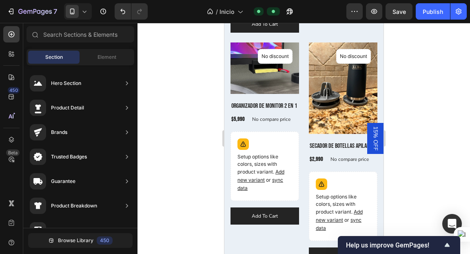
scroll to position [1469, 0]
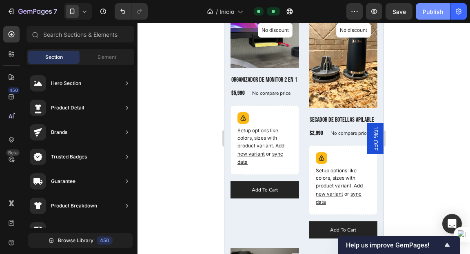
click at [422, 13] on button "Publish" at bounding box center [433, 11] width 34 height 16
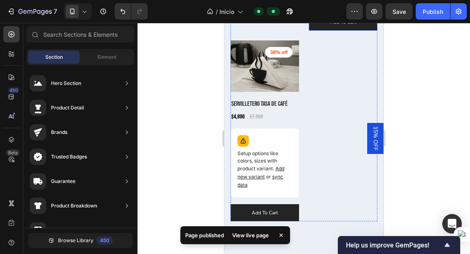
scroll to position [1631, 0]
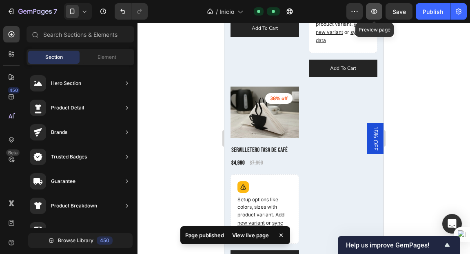
click at [373, 14] on icon "button" at bounding box center [374, 11] width 8 height 8
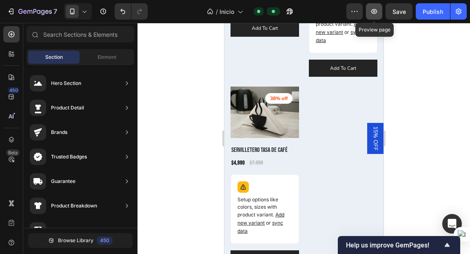
click at [376, 11] on icon "button" at bounding box center [374, 11] width 8 height 8
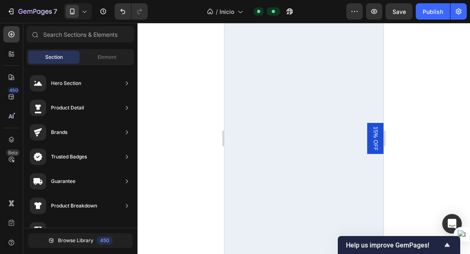
scroll to position [0, 0]
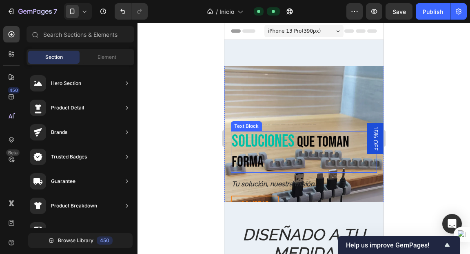
click at [361, 136] on p "Soluciones que toman forma" at bounding box center [303, 152] width 144 height 40
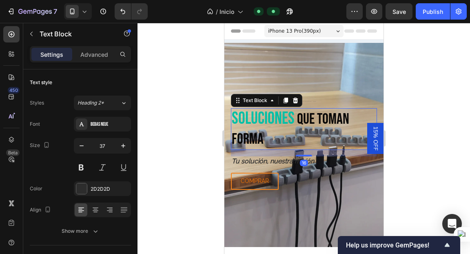
click at [371, 135] on span "15% OFF" at bounding box center [375, 138] width 8 height 24
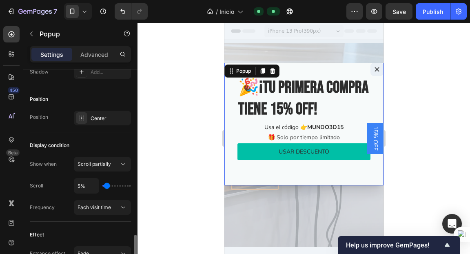
scroll to position [579, 0]
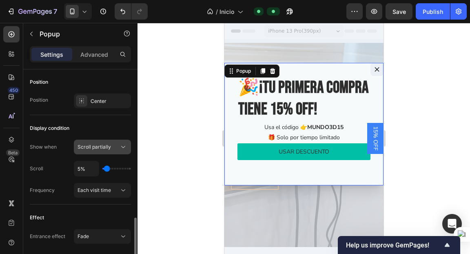
click at [97, 144] on span "Scroll partially" at bounding box center [94, 147] width 33 height 6
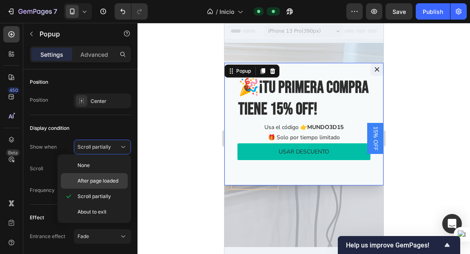
click at [99, 184] on span "After page loaded" at bounding box center [98, 180] width 41 height 7
type input "2s"
type input "2"
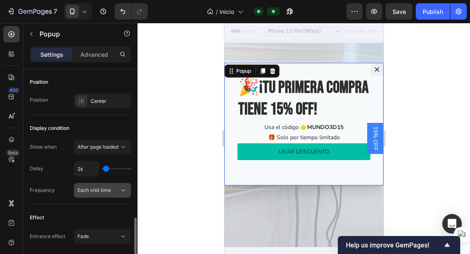
click at [79, 193] on button "Each visit time" at bounding box center [102, 190] width 57 height 15
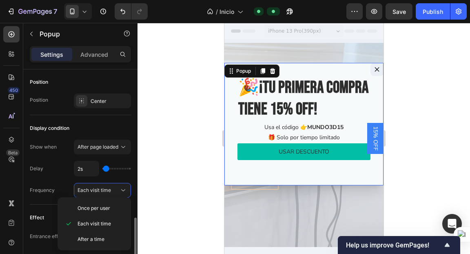
click at [56, 189] on div "Frequency Each visit time" at bounding box center [80, 190] width 101 height 15
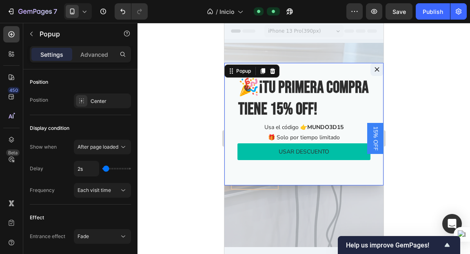
click at [370, 71] on button "Dialog content" at bounding box center [376, 69] width 13 height 13
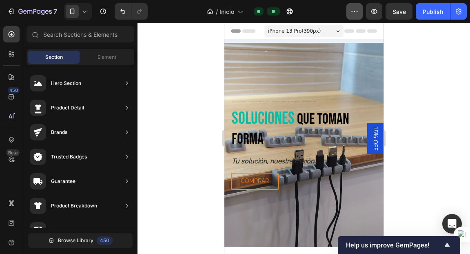
click at [354, 19] on button "button" at bounding box center [354, 11] width 16 height 16
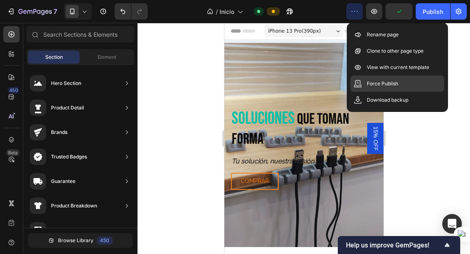
click at [373, 83] on p "Force Publish" at bounding box center [382, 84] width 31 height 8
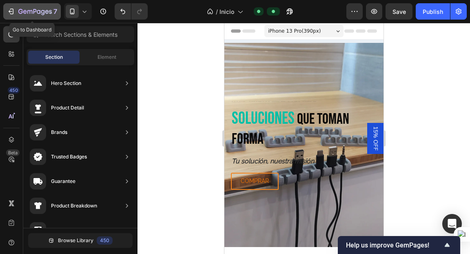
click at [11, 9] on icon "button" at bounding box center [11, 11] width 8 height 8
